Goal: Task Accomplishment & Management: Manage account settings

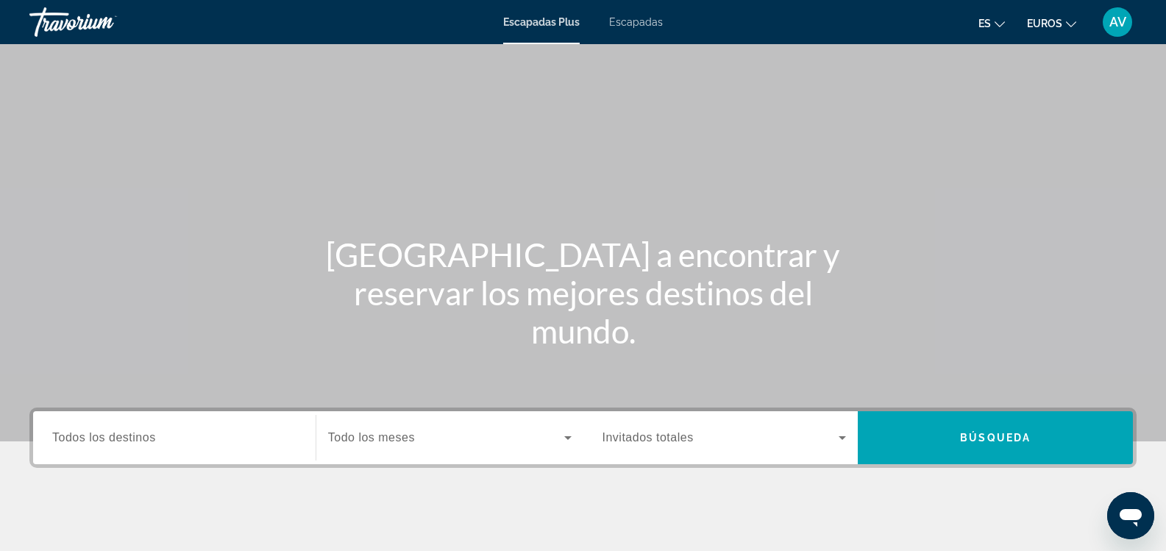
click at [1116, 31] on div "AV" at bounding box center [1116, 21] width 29 height 29
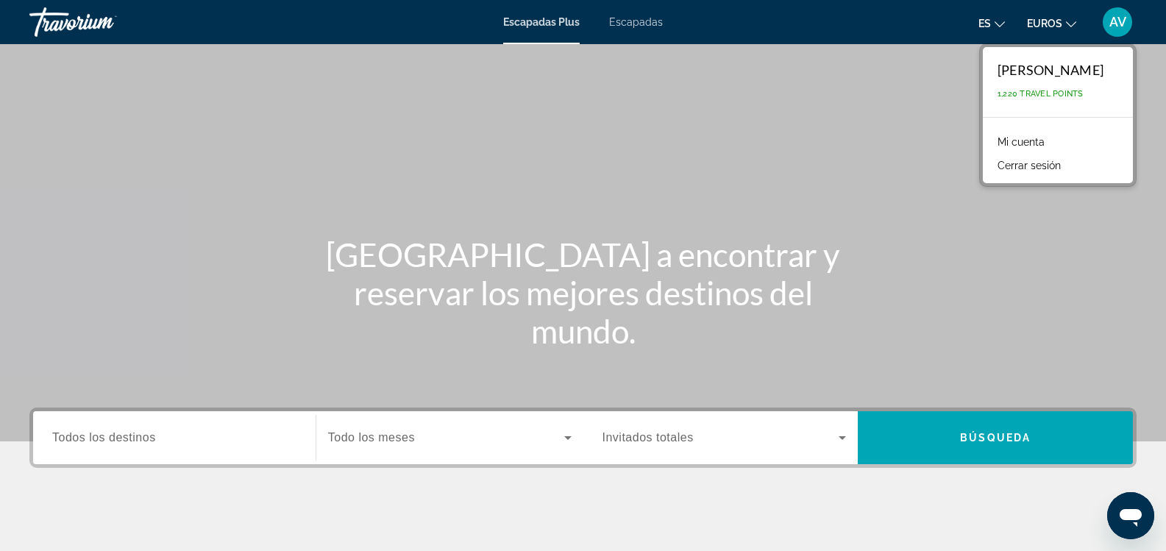
click at [1116, 31] on div "AV" at bounding box center [1116, 21] width 29 height 29
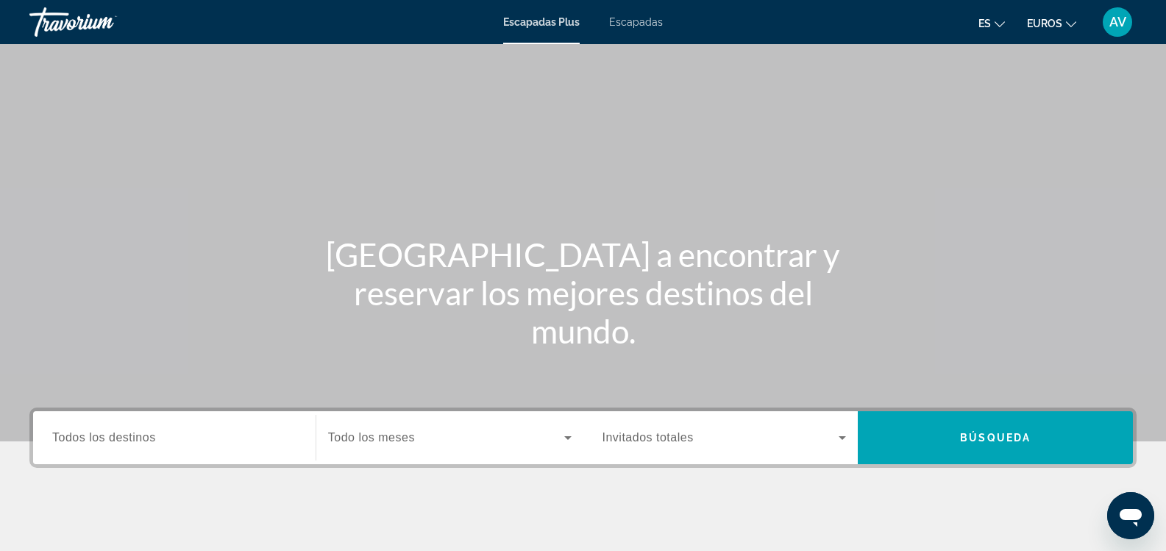
click at [1116, 31] on div "AV" at bounding box center [1116, 21] width 29 height 29
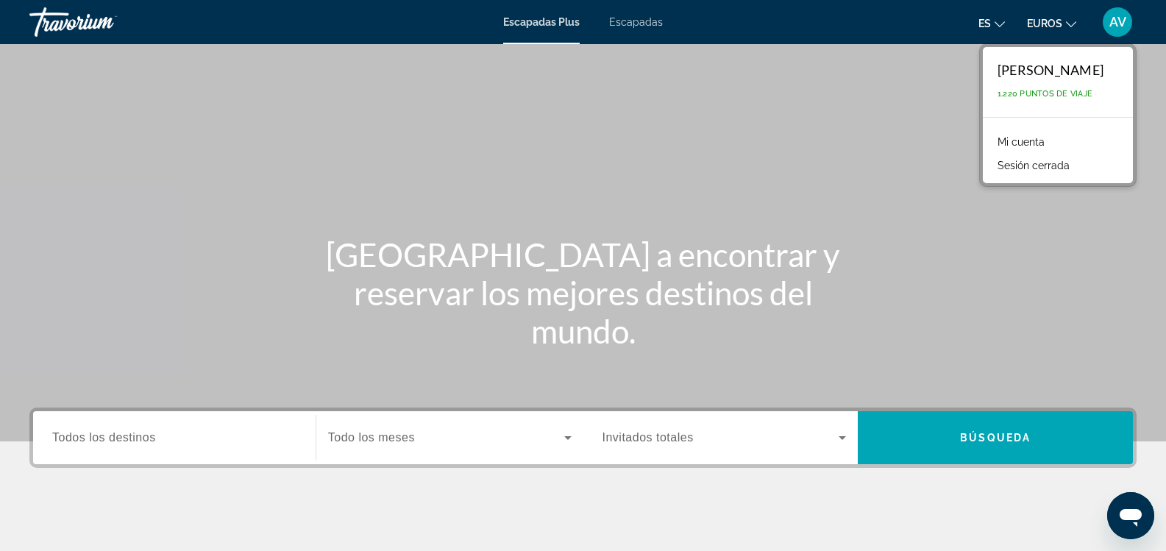
click at [1116, 31] on div "AV" at bounding box center [1116, 21] width 29 height 29
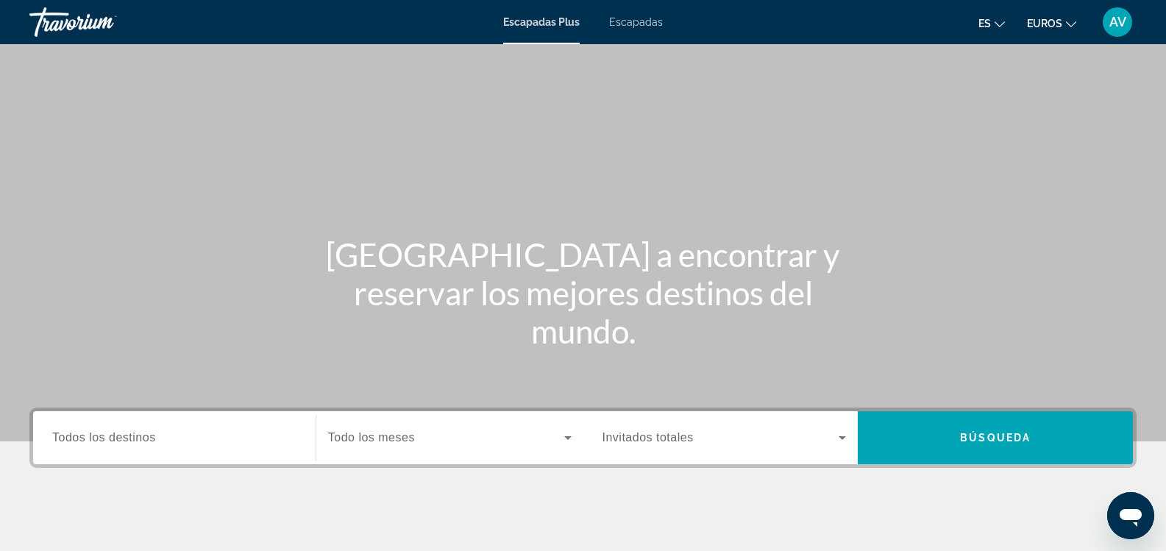
click at [1116, 31] on div "AV" at bounding box center [1116, 21] width 29 height 29
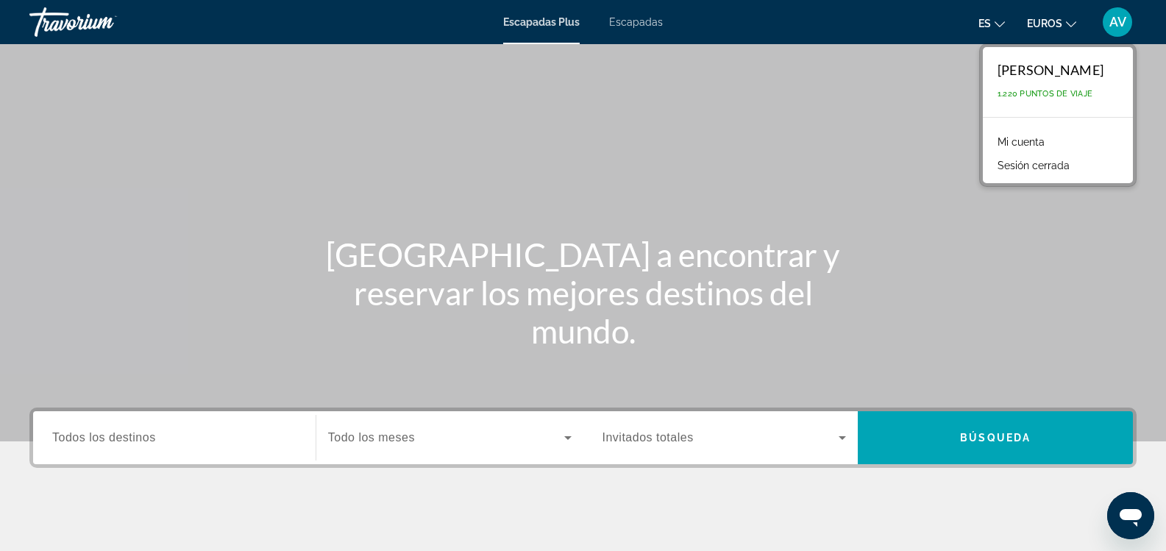
click at [1027, 142] on font "Mi cuenta" at bounding box center [1020, 142] width 47 height 12
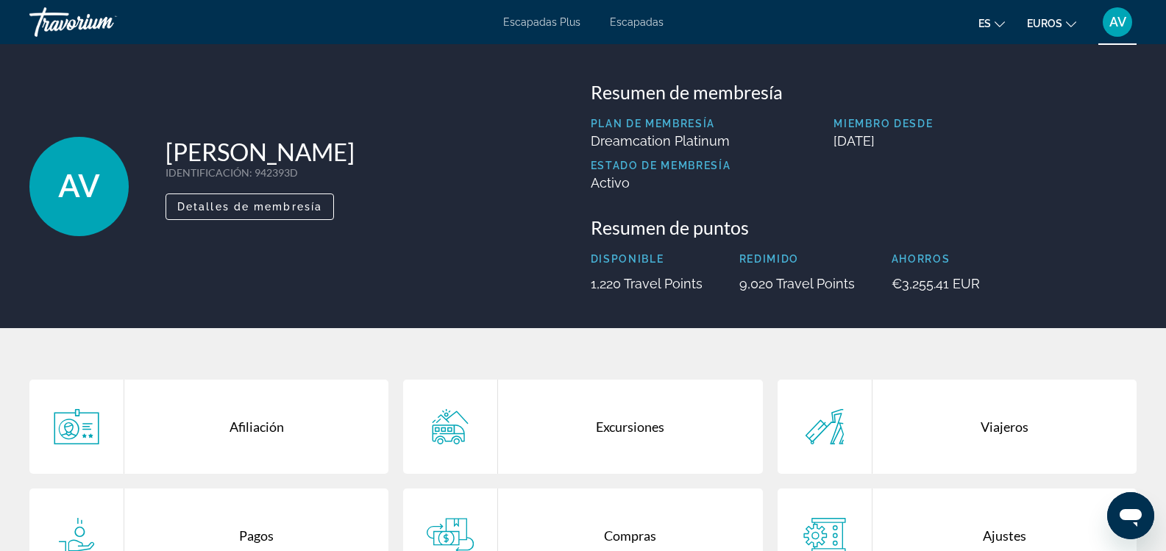
click at [643, 22] on font "Escapadas" at bounding box center [637, 22] width 54 height 12
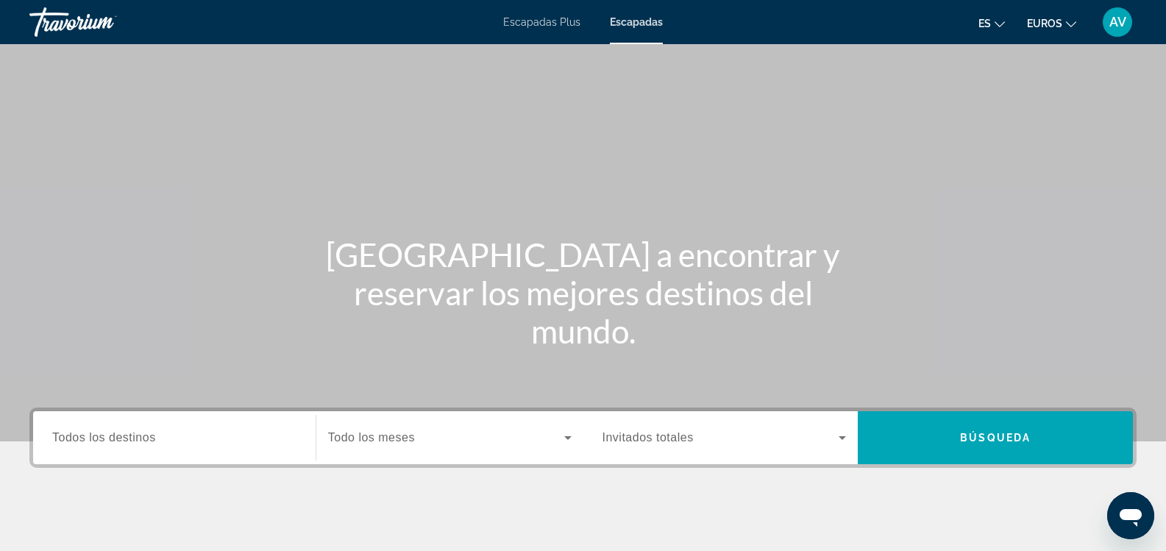
click at [1110, 29] on font "AV" at bounding box center [1117, 21] width 17 height 15
click at [527, 16] on font "Escapadas Plus" at bounding box center [541, 22] width 77 height 12
click at [631, 23] on font "Escapadas" at bounding box center [636, 22] width 54 height 12
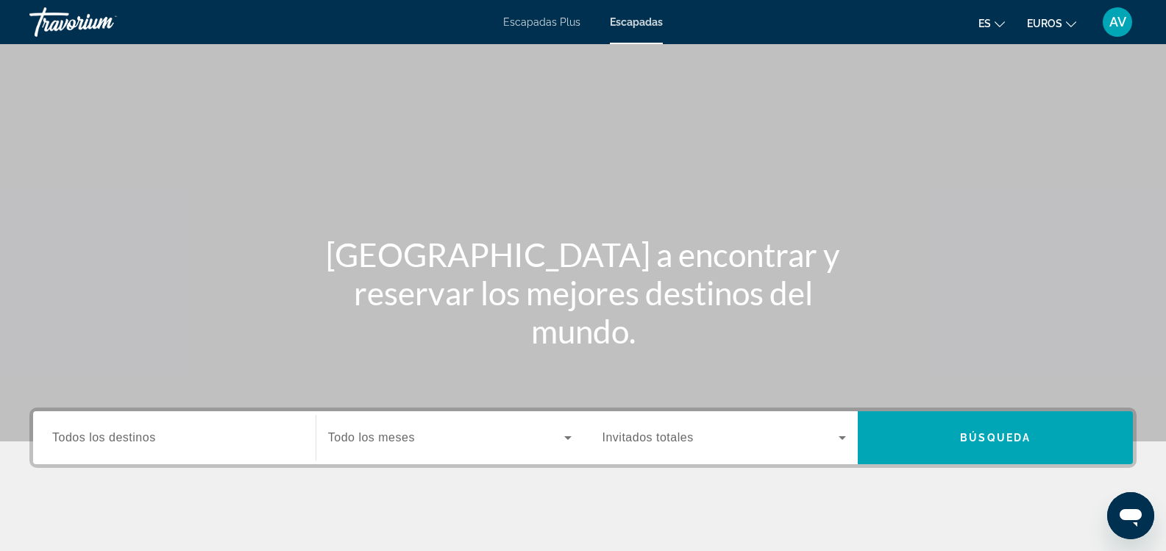
click at [1124, 27] on font "AV" at bounding box center [1117, 21] width 17 height 15
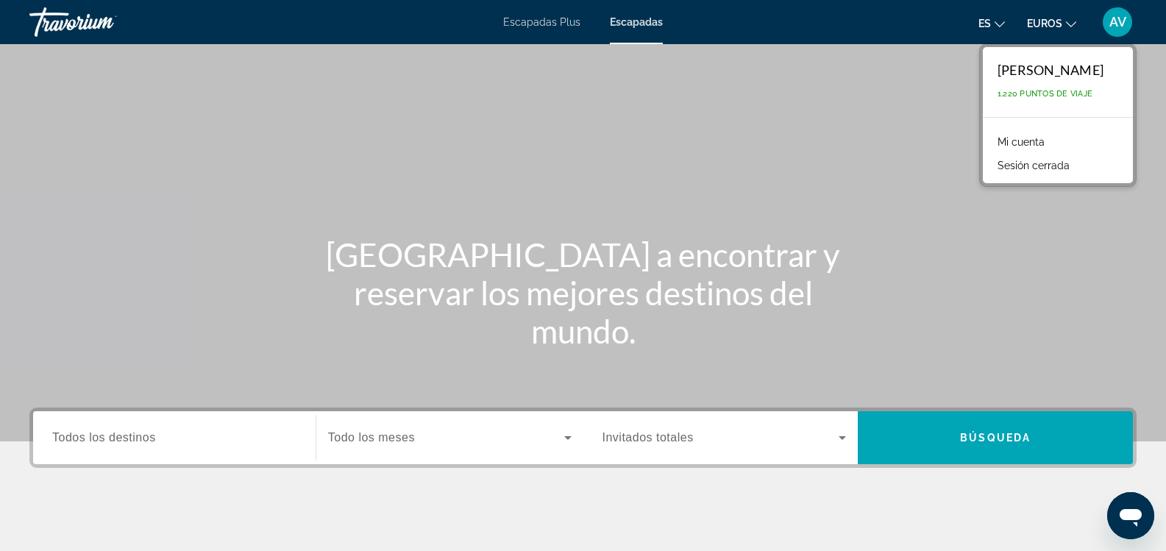
click at [1039, 144] on font "Mi cuenta" at bounding box center [1020, 142] width 47 height 12
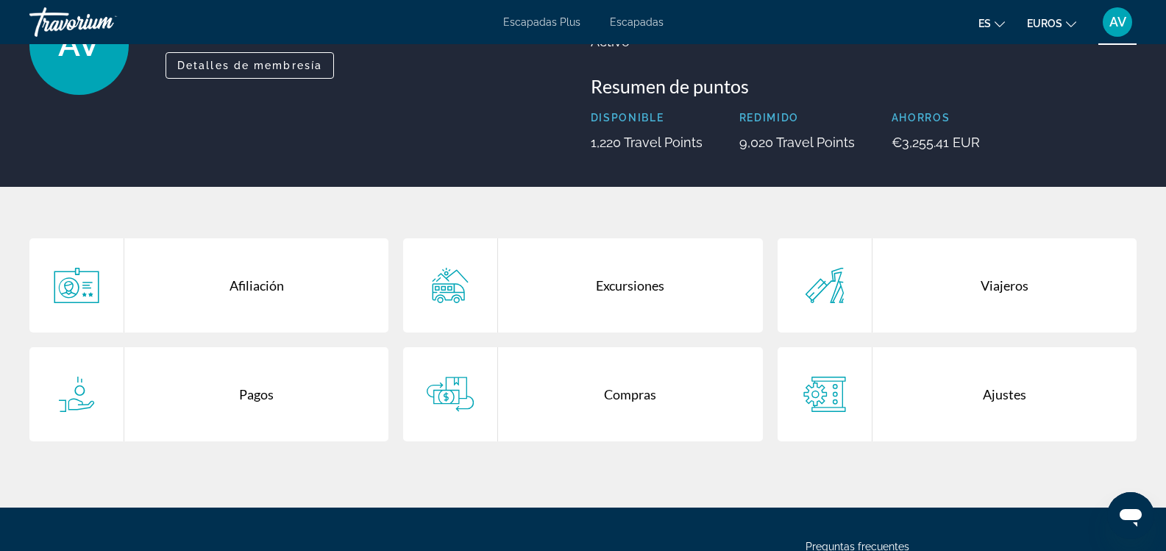
scroll to position [147, 0]
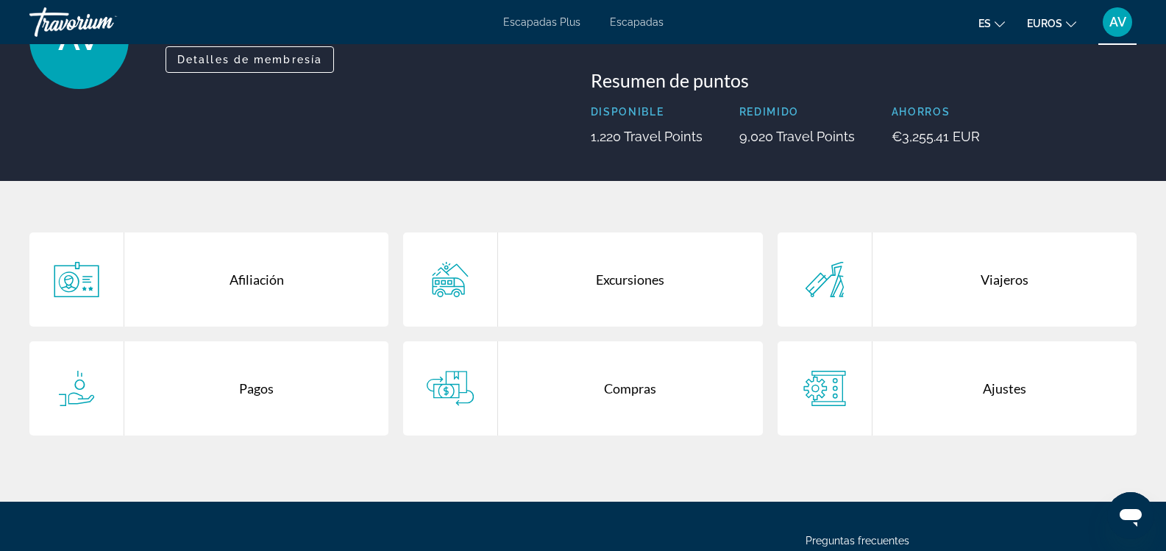
click at [638, 388] on div "Compras" at bounding box center [630, 388] width 264 height 94
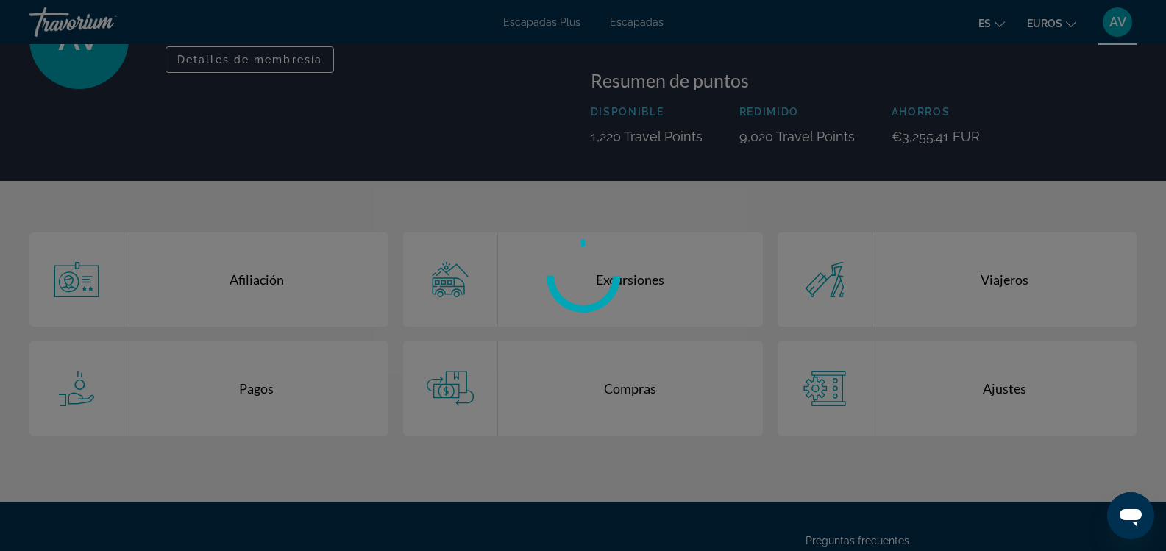
click at [638, 388] on div at bounding box center [583, 275] width 1166 height 551
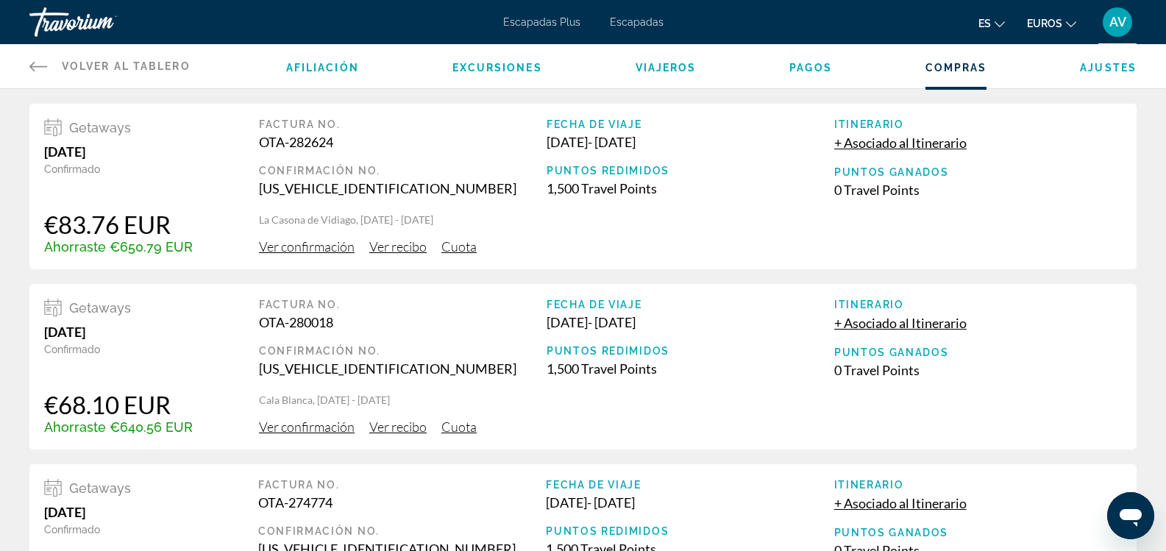
click at [645, 18] on font "Escapadas" at bounding box center [637, 22] width 54 height 12
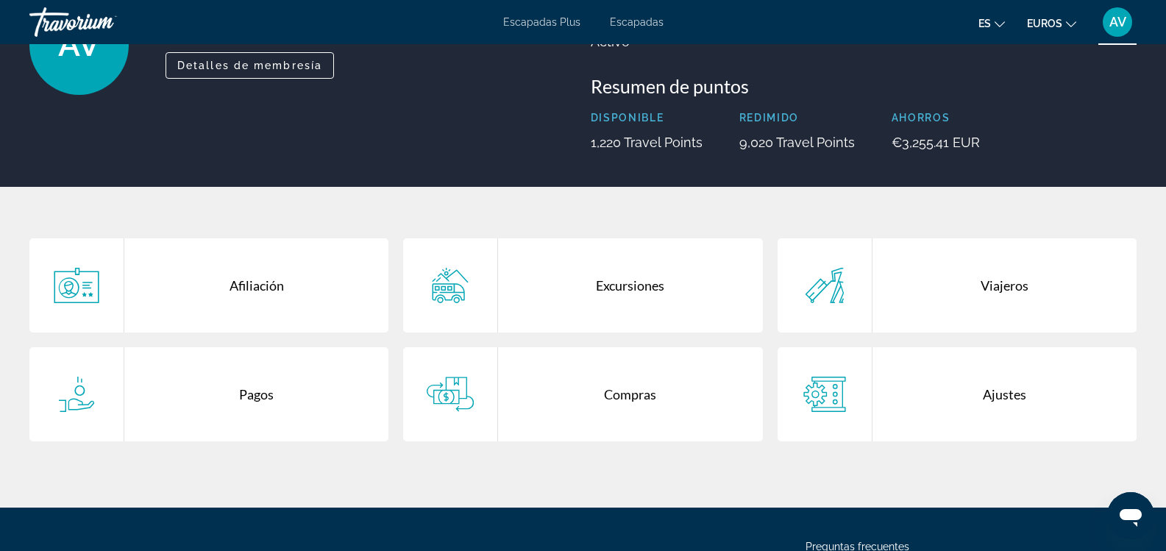
scroll to position [147, 0]
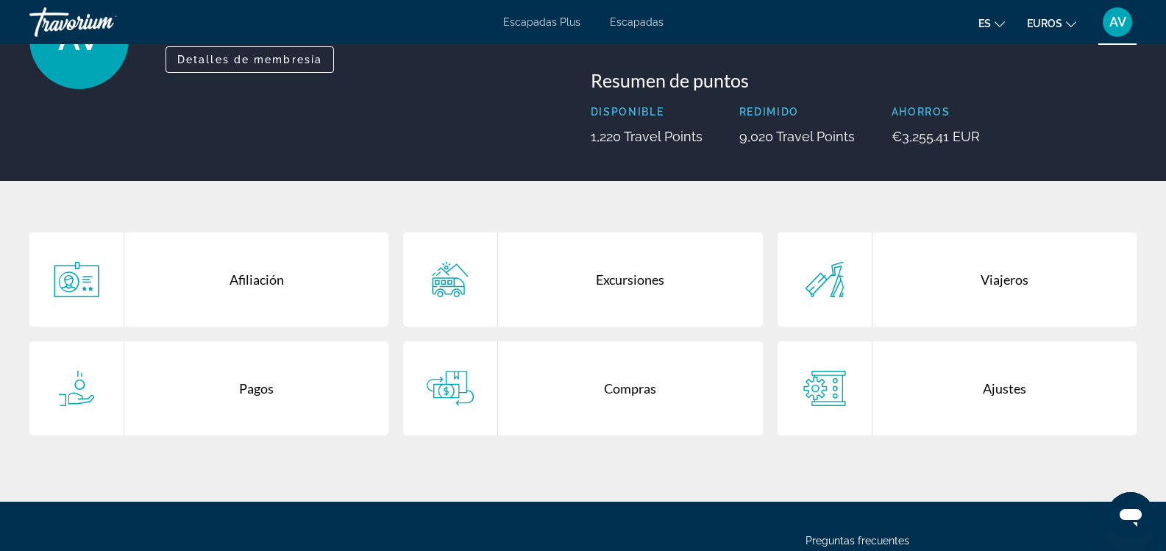
click at [1002, 285] on div "Viajeros" at bounding box center [1004, 279] width 264 height 94
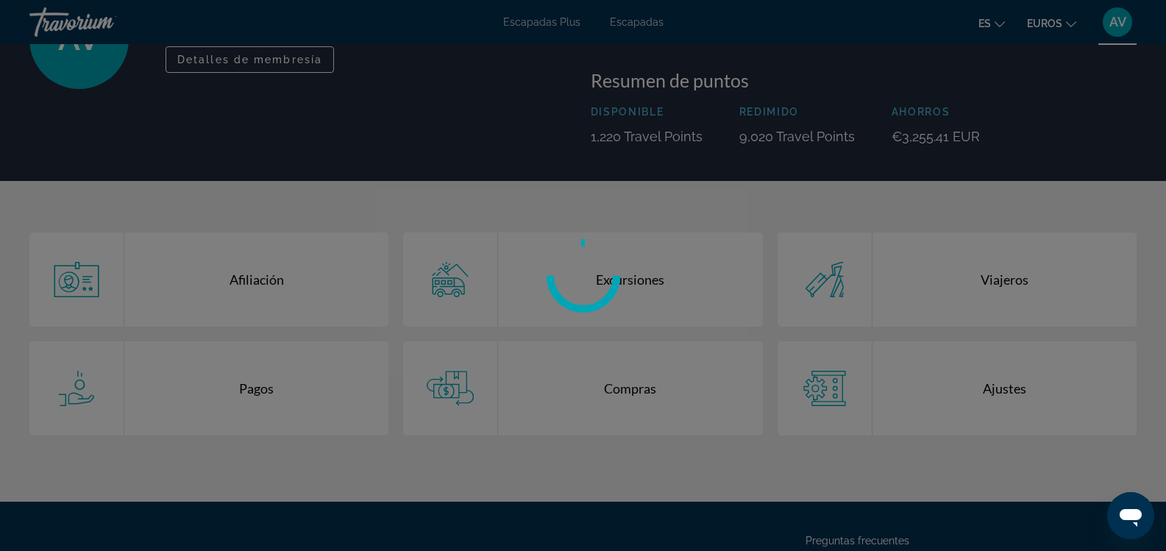
click at [1002, 285] on div at bounding box center [583, 275] width 1166 height 551
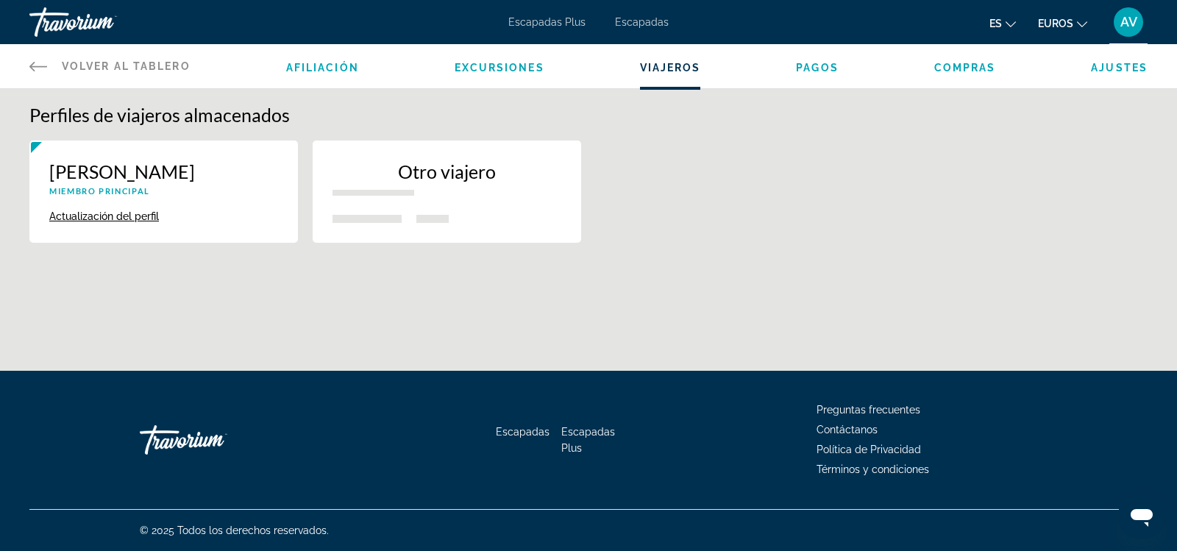
click at [324, 68] on span "Afiliación" at bounding box center [322, 68] width 73 height 12
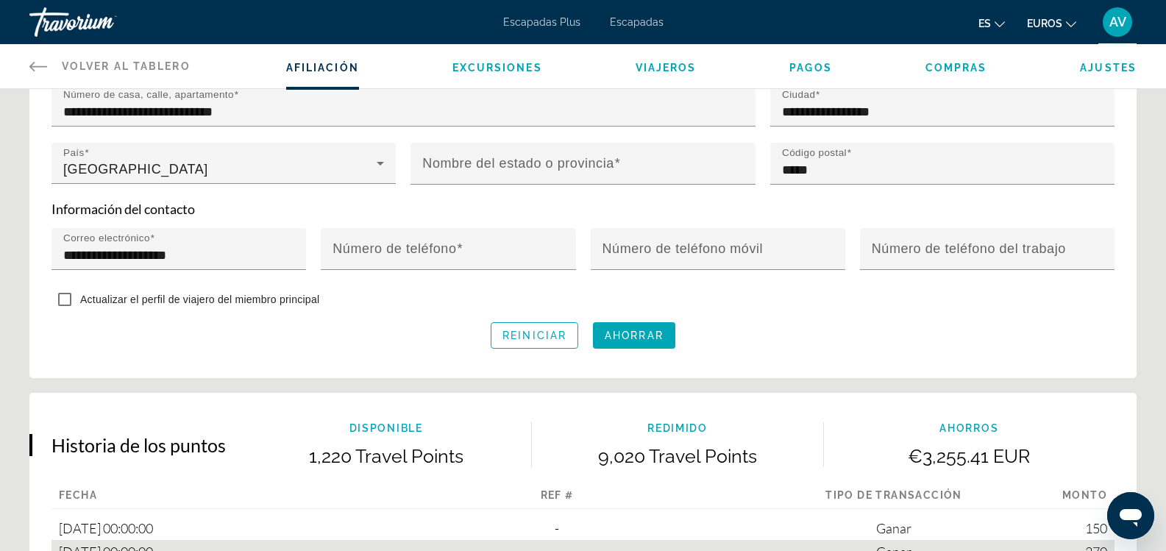
scroll to position [515, 0]
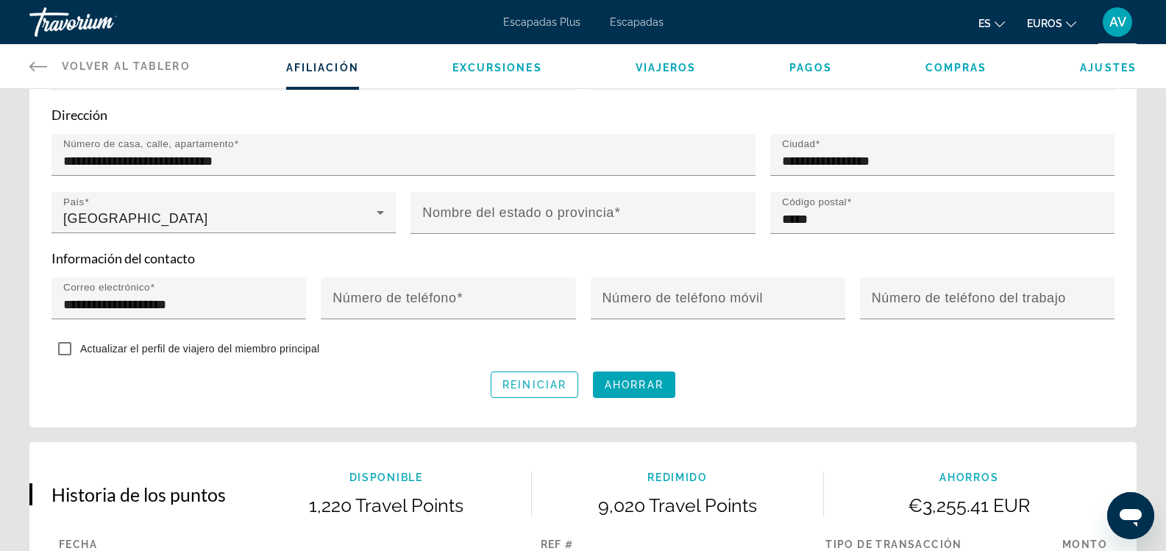
click at [952, 68] on span "Compras" at bounding box center [956, 68] width 62 height 12
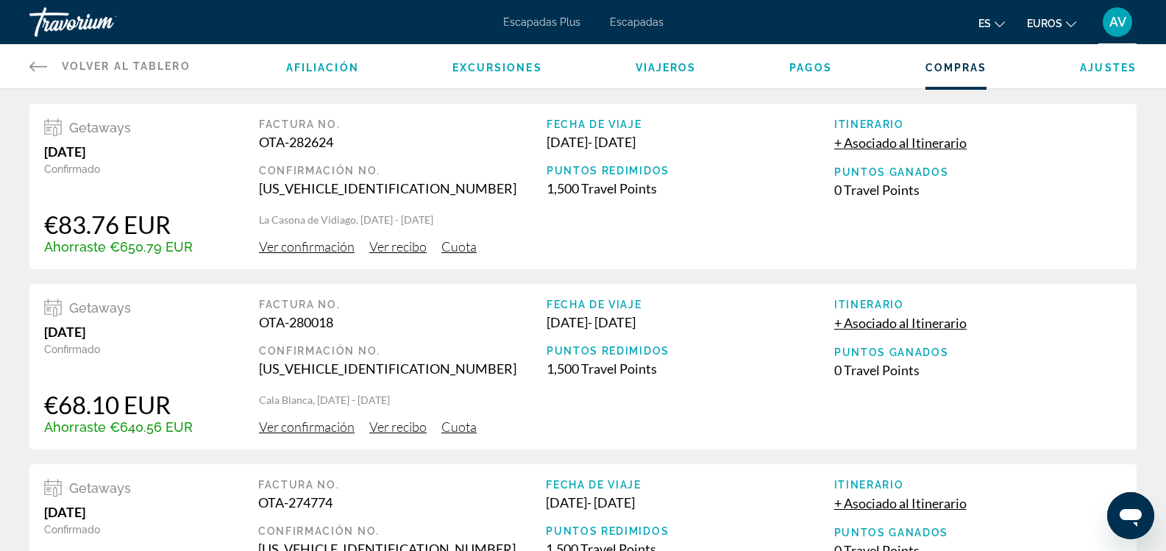
click at [799, 72] on span "Pagos" at bounding box center [810, 68] width 43 height 12
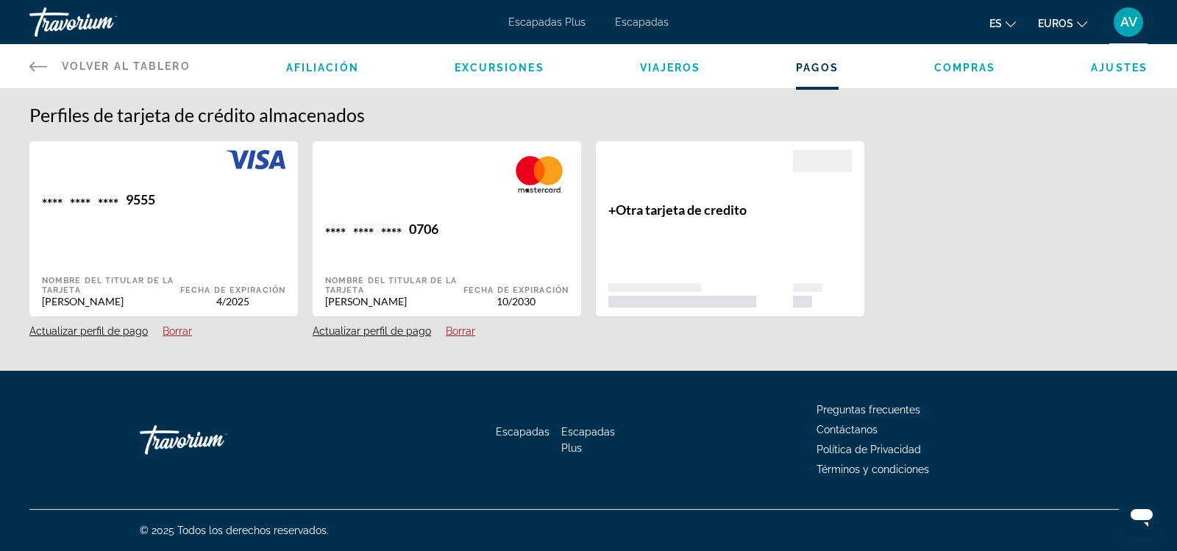
click at [175, 331] on button "Borrar" at bounding box center [177, 330] width 29 height 13
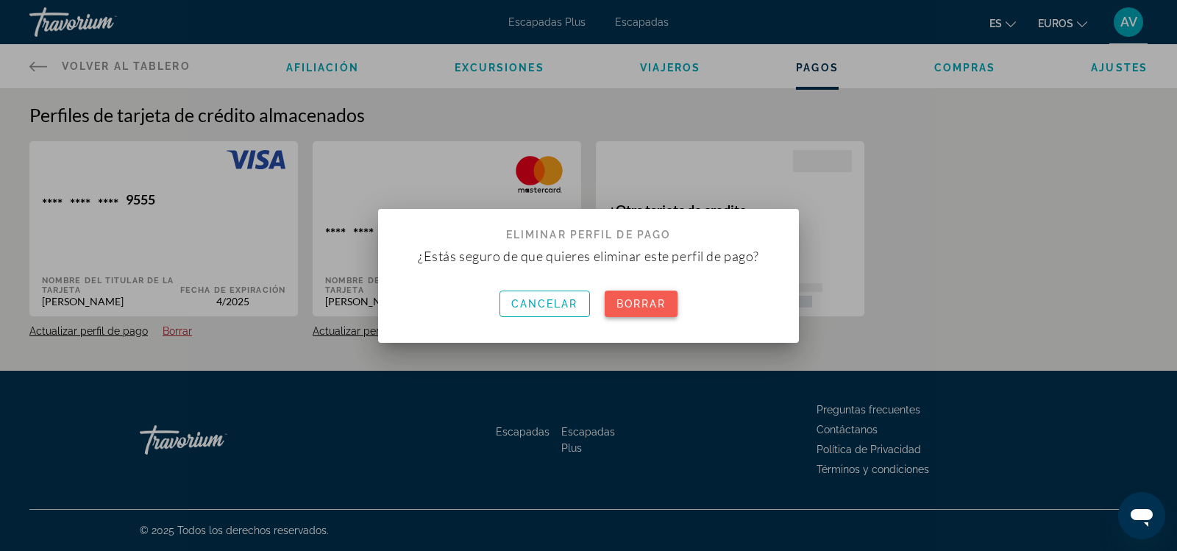
click at [649, 304] on font "Borrar" at bounding box center [641, 304] width 50 height 12
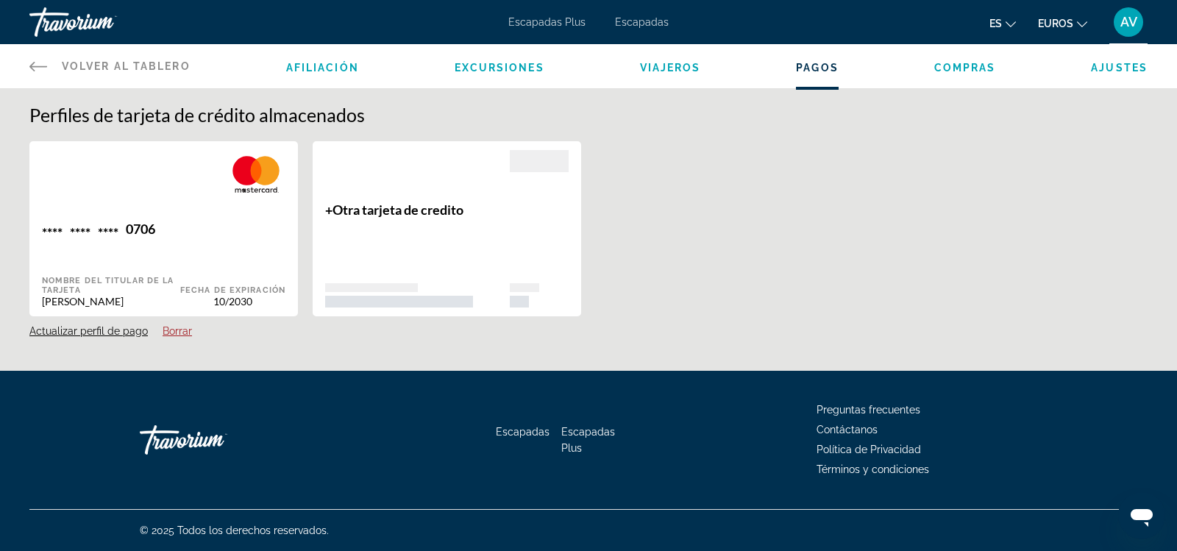
click at [493, 74] on li "Excursiones" at bounding box center [499, 66] width 90 height 16
click at [493, 68] on span "Excursiones" at bounding box center [499, 68] width 90 height 12
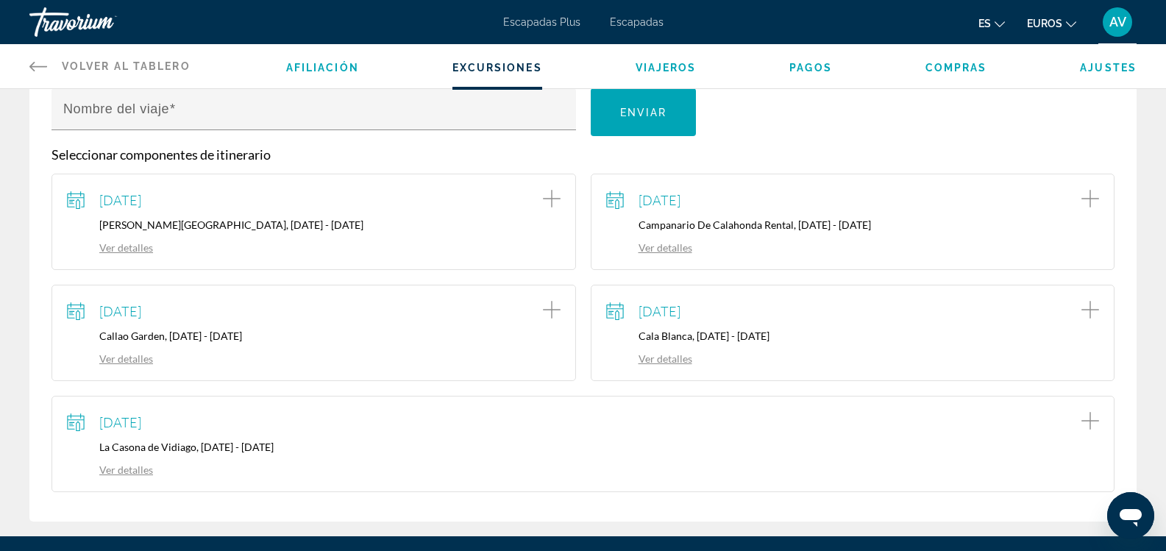
scroll to position [221, 0]
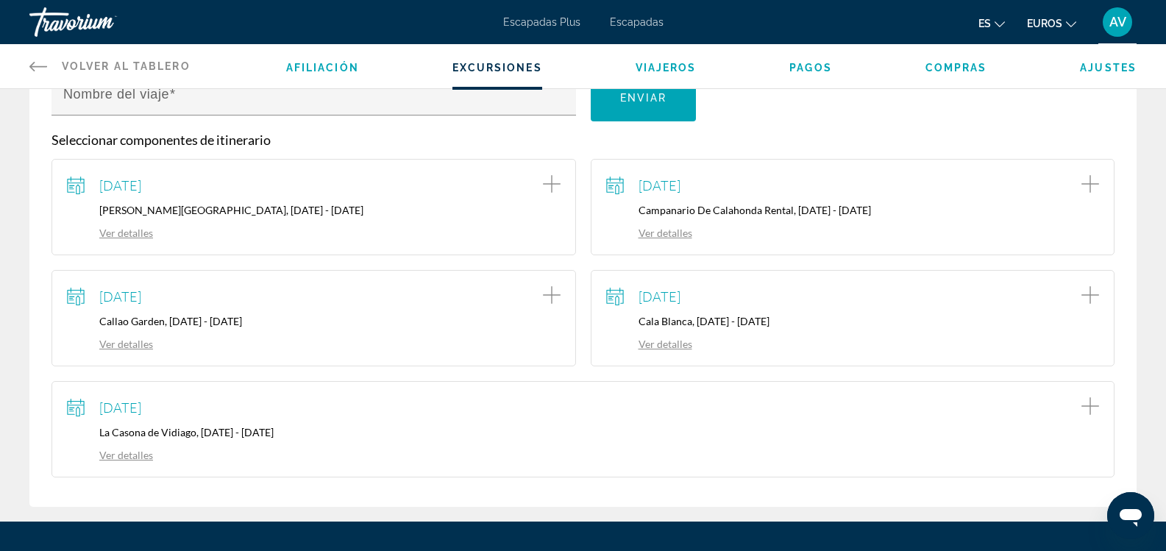
click at [123, 454] on link "Ver detalles" at bounding box center [110, 455] width 86 height 13
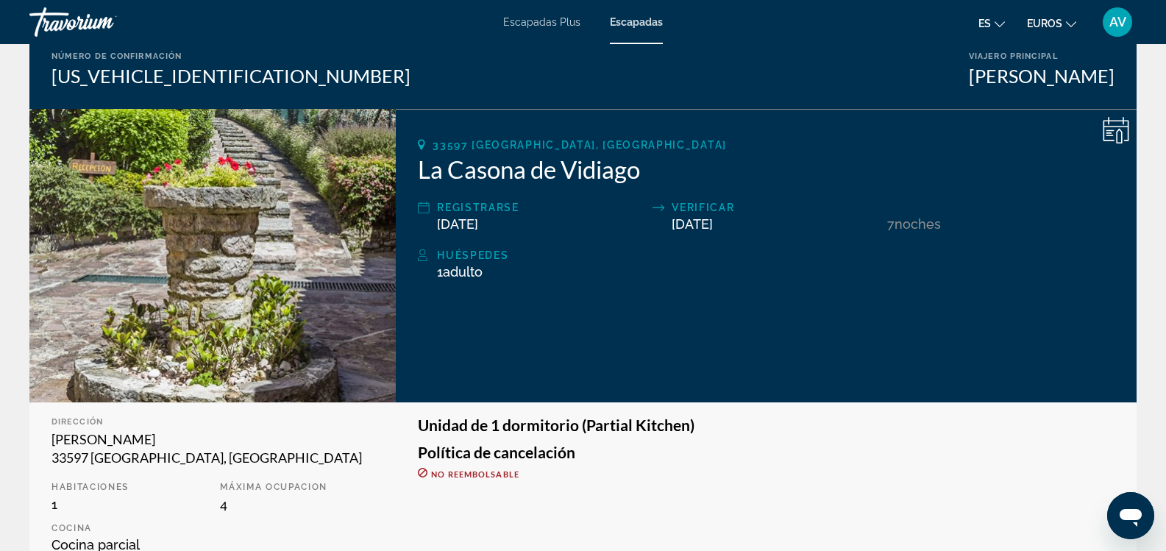
scroll to position [147, 0]
